Goal: Information Seeking & Learning: Learn about a topic

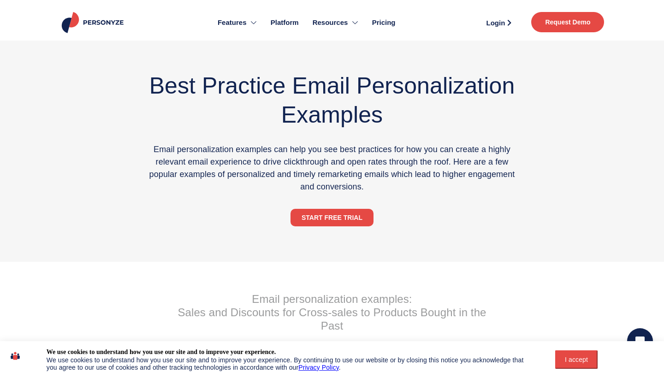
click at [378, 29] on link "Pricing" at bounding box center [383, 23] width 37 height 36
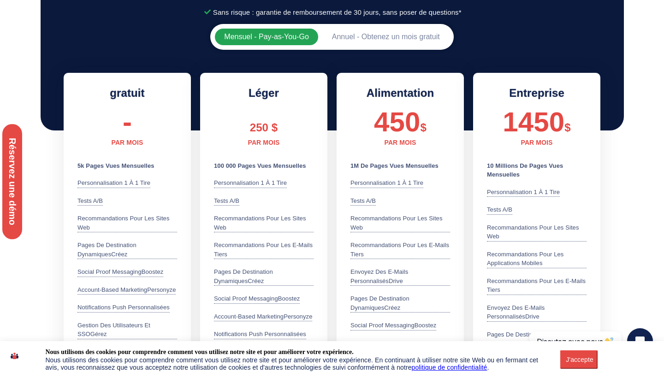
scroll to position [196, 0]
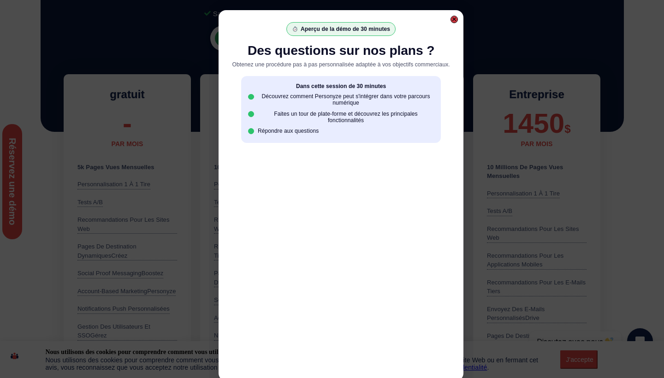
click at [456, 20] on div at bounding box center [454, 19] width 5 height 5
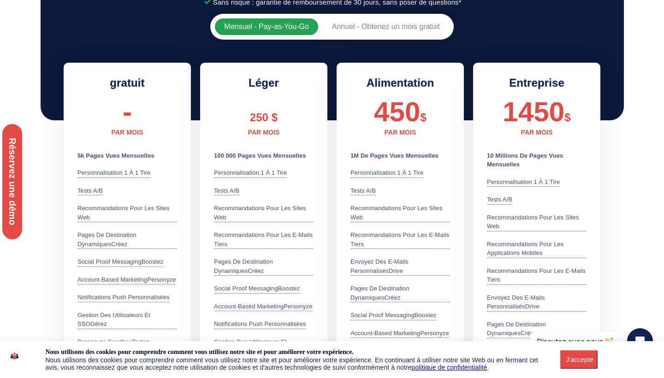
scroll to position [200, 0]
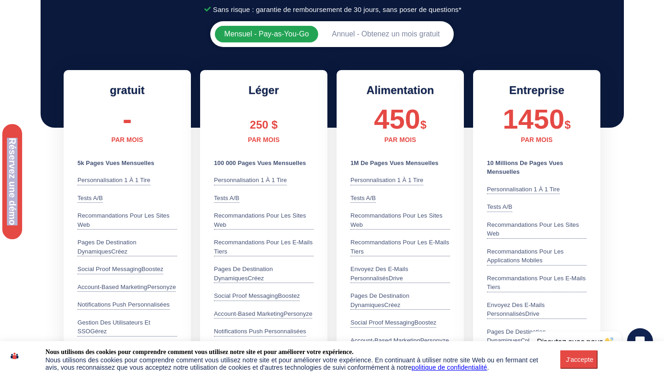
drag, startPoint x: 110, startPoint y: 89, endPoint x: 110, endPoint y: 118, distance: 28.1
click at [110, 118] on div "Discover how to drive engagement and conversions with personalization — tailore…" at bounding box center [60, 198] width 120 height 396
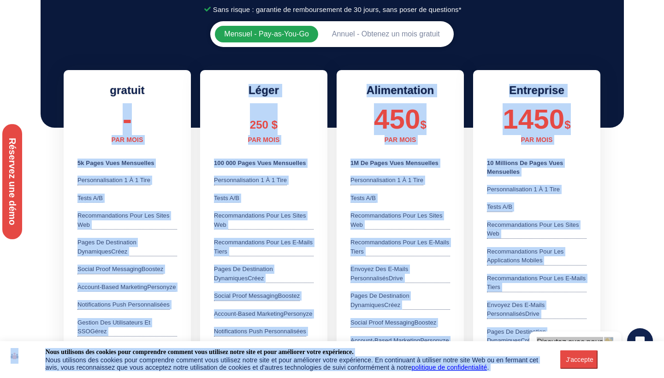
drag, startPoint x: 103, startPoint y: 92, endPoint x: 124, endPoint y: 101, distance: 21.9
click at [44, 158] on div "Réservez une démo" at bounding box center [60, 198] width 120 height 82
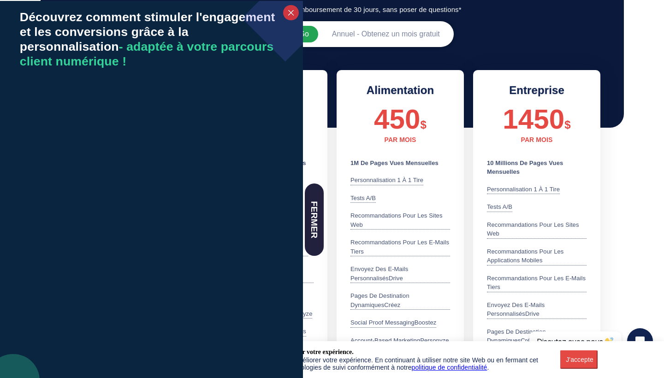
click at [288, 14] on div at bounding box center [290, 12] width 7 height 7
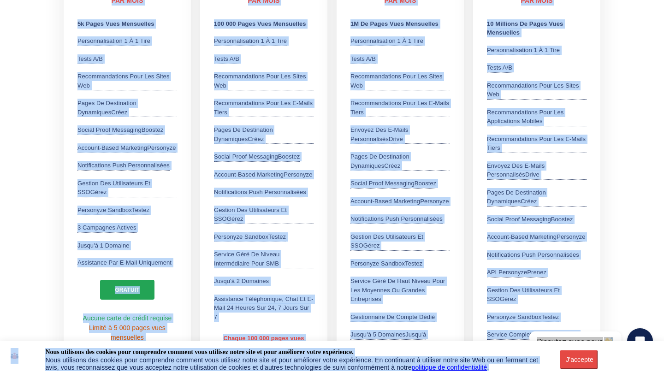
scroll to position [348, 0]
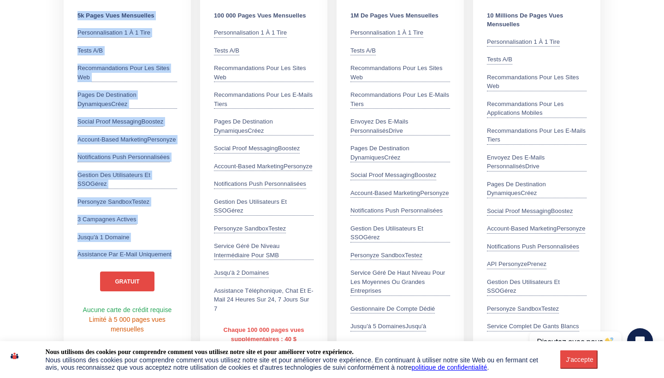
drag, startPoint x: 111, startPoint y: 109, endPoint x: 175, endPoint y: 249, distance: 153.9
click at [175, 249] on div "gratuit - PAR MOIS 5k pages vues mensuelles Personnalisation 1 à 1 Tire parti d…" at bounding box center [127, 136] width 127 height 426
copy div "loremip - DOL SITA 3c adipi elit seddoeiusm Temporincididunt 5 u 7 Labo etdol m…"
